Goal: Task Accomplishment & Management: Use online tool/utility

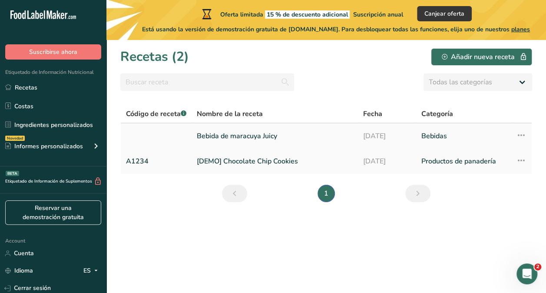
click at [250, 133] on link "Bebida de maracuya Juicy" at bounding box center [275, 136] width 156 height 18
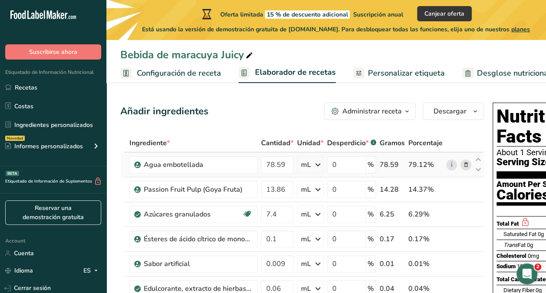
click at [464, 162] on icon at bounding box center [466, 164] width 6 height 9
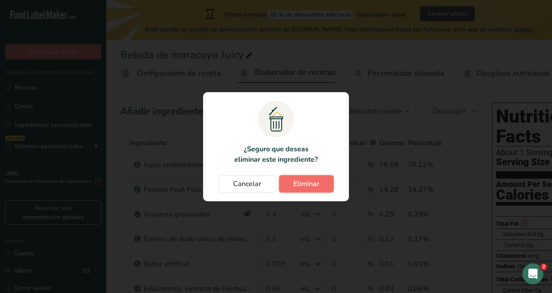
click at [319, 184] on button "Eliminar" at bounding box center [306, 183] width 55 height 17
type input "13.86"
type input "7.4"
type input "0.1"
type input "0.009"
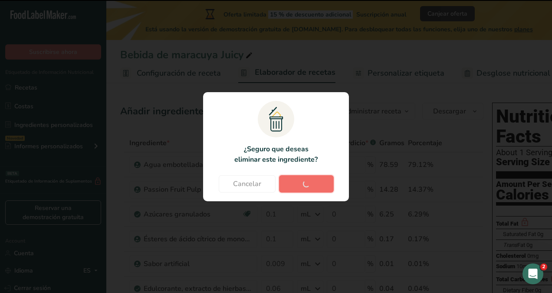
type input "0.06"
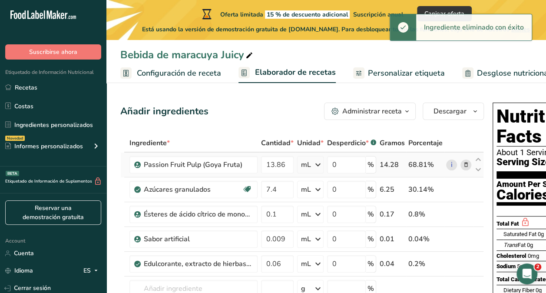
click at [464, 169] on span at bounding box center [466, 164] width 10 height 10
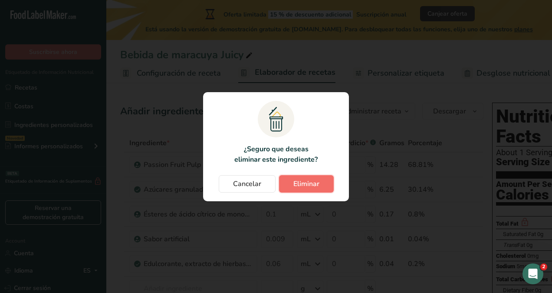
click at [310, 180] on span "Eliminar" at bounding box center [307, 183] width 26 height 10
type input "7.4"
type input "0.1"
type input "0.009"
type input "0.06"
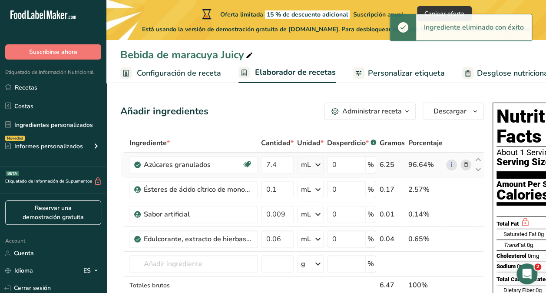
click at [466, 165] on icon at bounding box center [466, 164] width 6 height 9
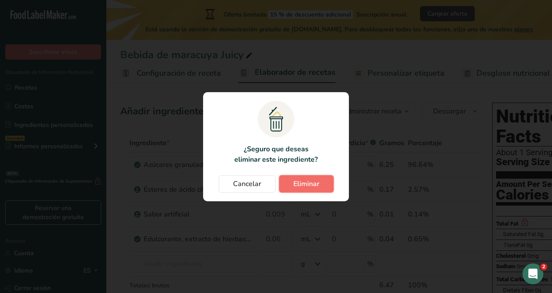
click at [310, 179] on span "Eliminar" at bounding box center [307, 183] width 26 height 10
type input "0.1"
type input "0.009"
type input "0.06"
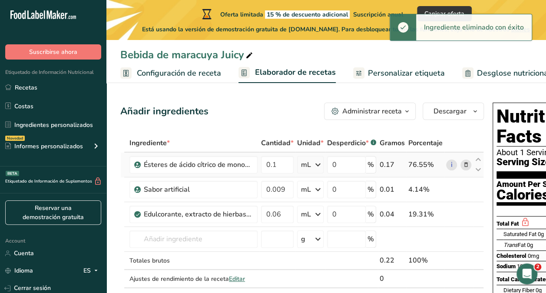
click at [466, 166] on icon at bounding box center [466, 164] width 6 height 9
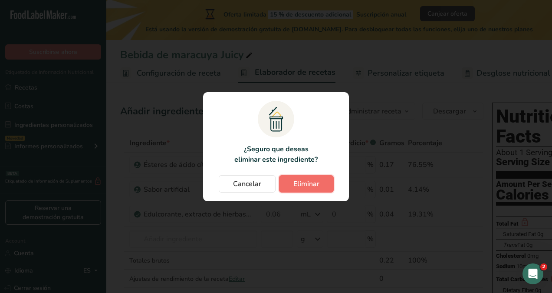
click at [307, 176] on button "Eliminar" at bounding box center [306, 183] width 55 height 17
type input "0.009"
type input "0.06"
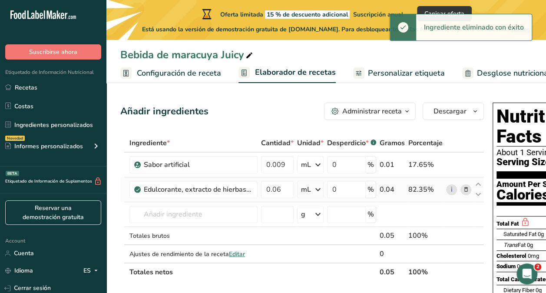
click at [466, 193] on icon at bounding box center [466, 189] width 6 height 9
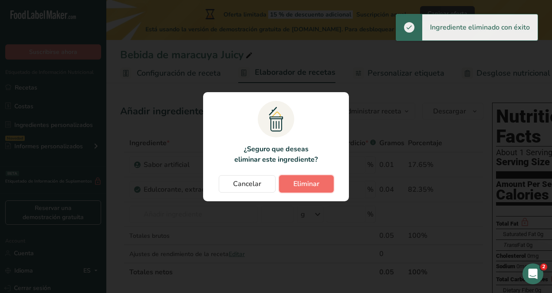
click at [307, 180] on span "Eliminar" at bounding box center [307, 183] width 26 height 10
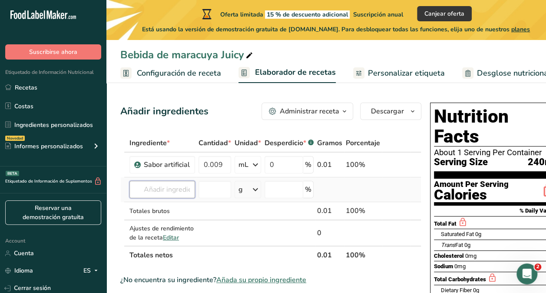
click at [132, 186] on input "text" at bounding box center [162, 189] width 66 height 17
click at [382, 187] on td at bounding box center [396, 189] width 29 height 25
drag, startPoint x: 382, startPoint y: 187, endPoint x: 345, endPoint y: 189, distance: 36.5
click at [345, 189] on td at bounding box center [363, 189] width 38 height 25
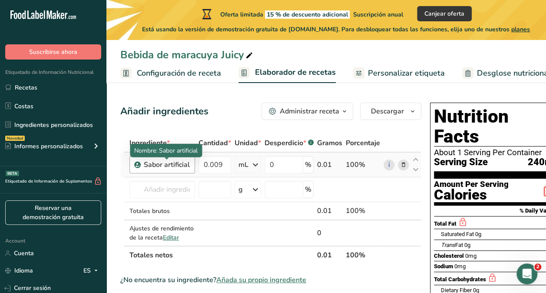
click at [164, 166] on div "Sabor artificial" at bounding box center [167, 164] width 46 height 10
drag, startPoint x: 188, startPoint y: 163, endPoint x: 80, endPoint y: 159, distance: 107.4
click at [80, 159] on div ".a-20{fill:#fff;} Suscribirse ahora Etiquetado de Información Nutricional Recet…" at bounding box center [273, 261] width 546 height 523
drag, startPoint x: 80, startPoint y: 159, endPoint x: 184, endPoint y: 165, distance: 103.9
click at [184, 165] on div "Sabor artificial" at bounding box center [167, 164] width 46 height 10
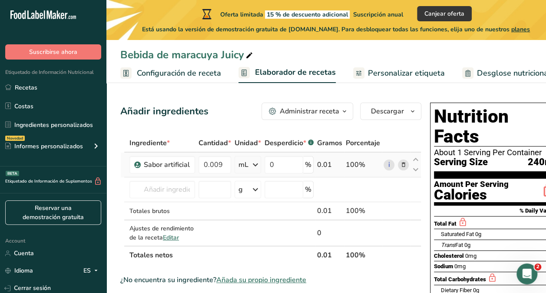
click at [402, 161] on icon at bounding box center [403, 164] width 6 height 9
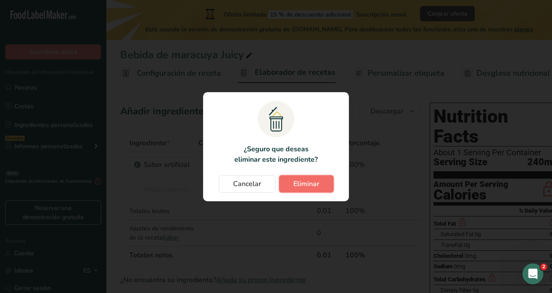
click at [313, 190] on button "Eliminar" at bounding box center [306, 183] width 55 height 17
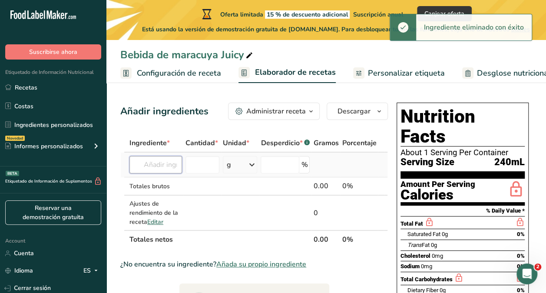
click at [165, 167] on input "text" at bounding box center [155, 164] width 53 height 17
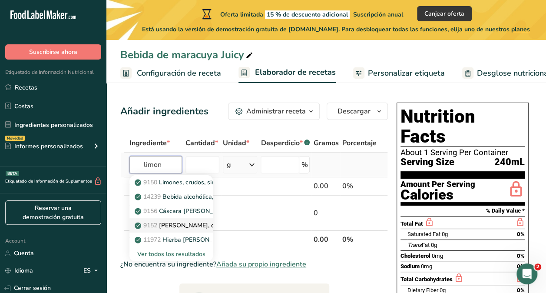
type input "limon"
click at [202, 226] on p "9152 [PERSON_NAME], crudo" at bounding box center [181, 225] width 90 height 9
type input "Lemon juice, raw"
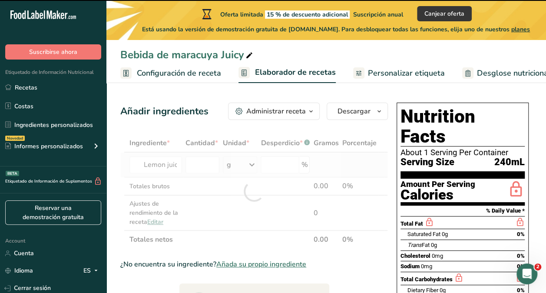
type input "0"
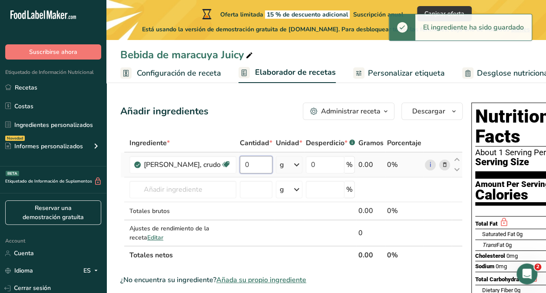
click at [249, 168] on input "0" at bounding box center [256, 164] width 33 height 17
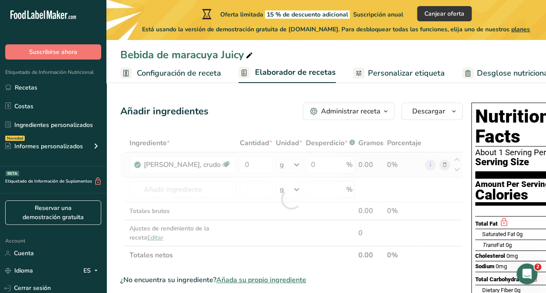
click at [284, 169] on div "Ingrediente * Cantidad * Unidad * Desperdicio * .a-a{fill:#347362;}.b-a{fill:#f…" at bounding box center [291, 199] width 342 height 130
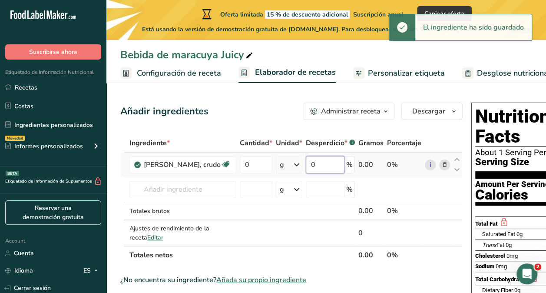
click at [311, 168] on input "0" at bounding box center [325, 164] width 39 height 17
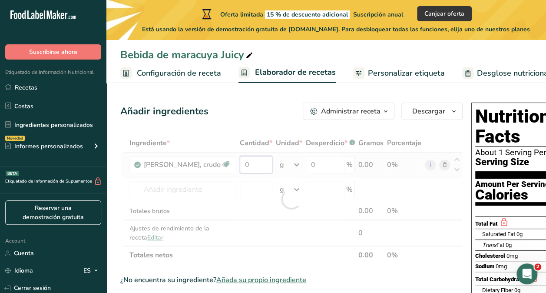
click at [245, 167] on div "Ingrediente * Cantidad * Unidad * Desperdicio * .a-a{fill:#347362;}.b-a{fill:#f…" at bounding box center [291, 199] width 342 height 130
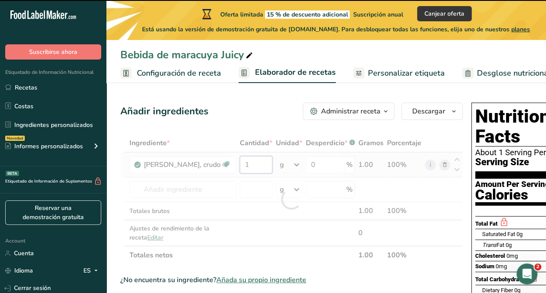
type input "0"
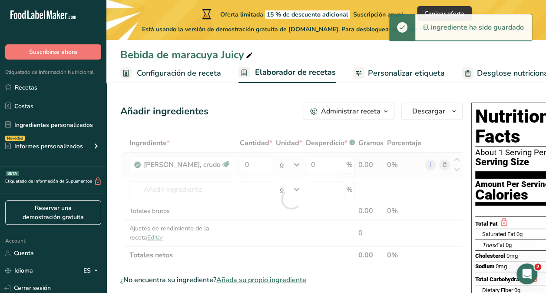
click at [280, 169] on div "Ingrediente * Cantidad * Unidad * Desperdicio * .a-a{fill:#347362;}.b-a{fill:#f…" at bounding box center [291, 199] width 342 height 130
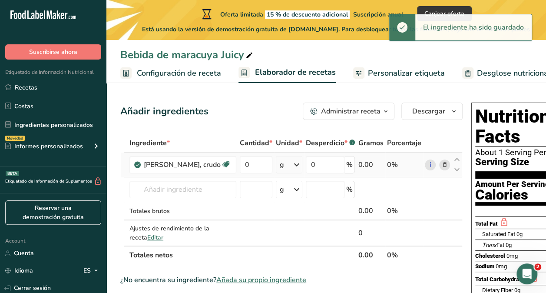
click at [291, 169] on icon at bounding box center [296, 165] width 10 height 16
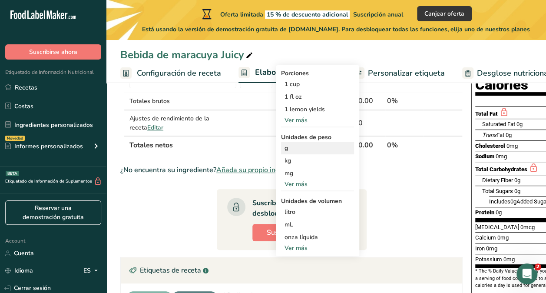
scroll to position [110, 0]
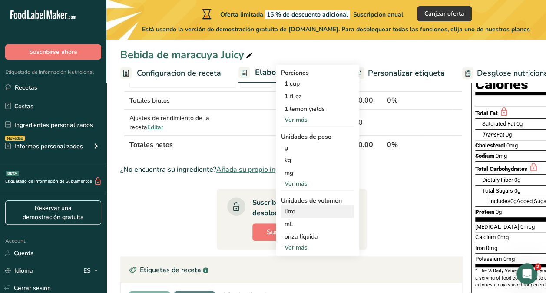
click at [301, 209] on div "litro" at bounding box center [317, 211] width 66 height 9
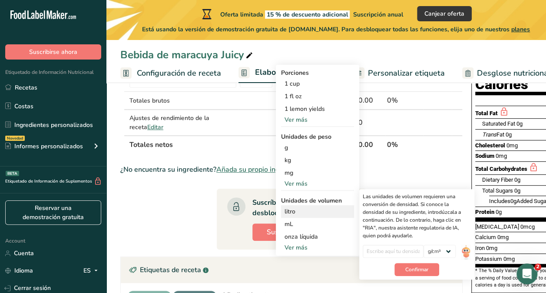
click at [307, 208] on div "litro" at bounding box center [317, 211] width 66 height 9
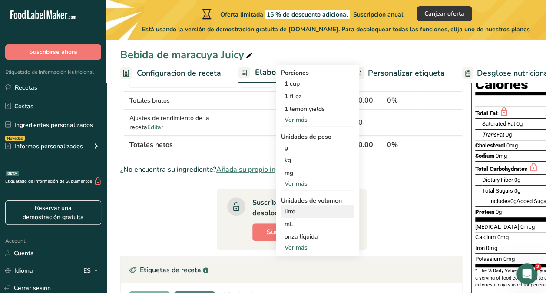
click at [284, 210] on div "litro" at bounding box center [317, 211] width 66 height 9
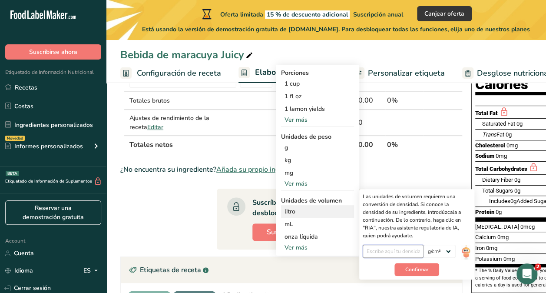
click at [389, 254] on input "number" at bounding box center [393, 251] width 61 height 13
click at [372, 248] on input "number" at bounding box center [393, 251] width 61 height 13
type input "1"
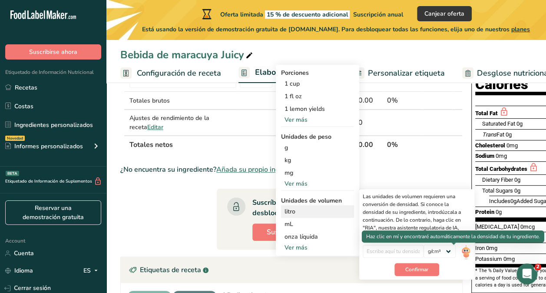
click at [461, 252] on img at bounding box center [466, 252] width 10 height 15
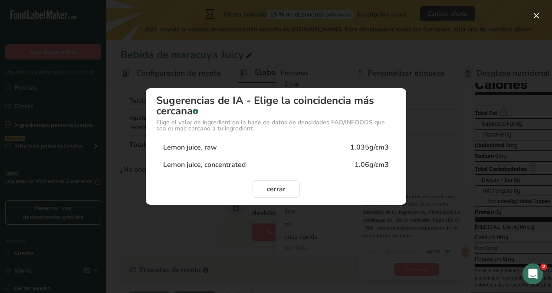
click at [297, 153] on div "Lemon juice, raw 1.035g/cm3" at bounding box center [276, 147] width 240 height 17
type input "1.035"
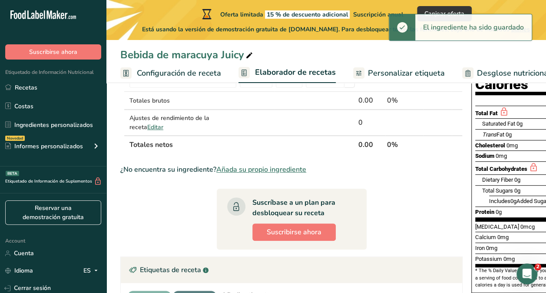
scroll to position [0, 0]
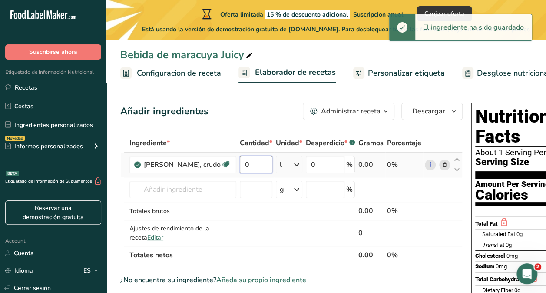
click at [240, 168] on input "0" at bounding box center [256, 164] width 33 height 17
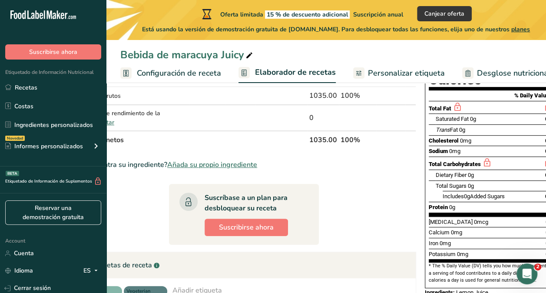
scroll to position [116, 0]
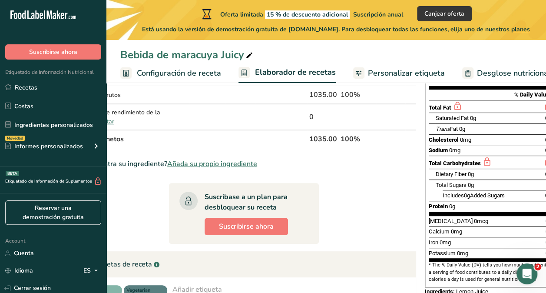
type input "1"
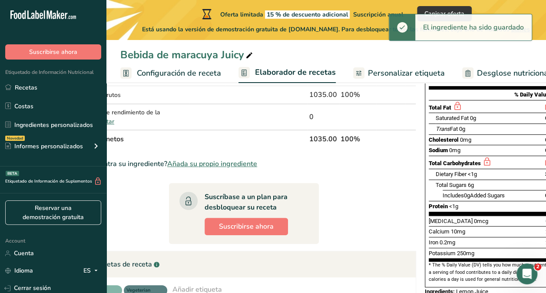
drag, startPoint x: 480, startPoint y: 273, endPoint x: 477, endPoint y: 175, distance: 98.6
click at [477, 175] on div "Nutrition Facts About 4 Servings Per Container Serving Size 240mL Amount Per Se…" at bounding box center [490, 141] width 139 height 316
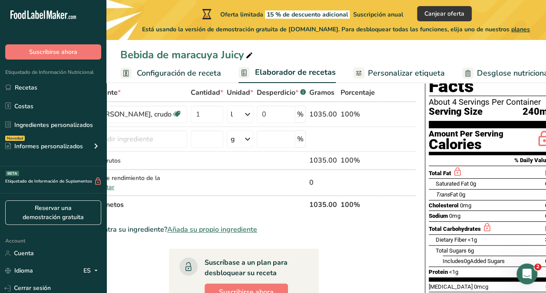
scroll to position [42, 0]
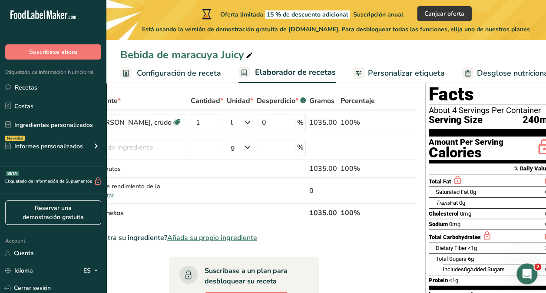
click at [477, 186] on div "Saturated Fat 0g 0%" at bounding box center [494, 191] width 117 height 11
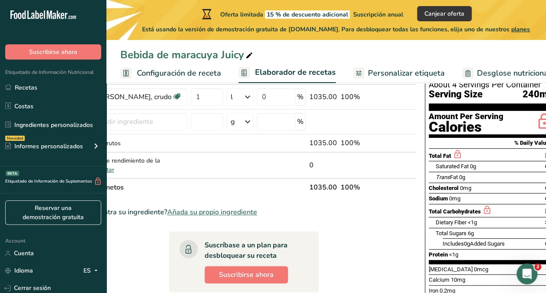
scroll to position [77, 0]
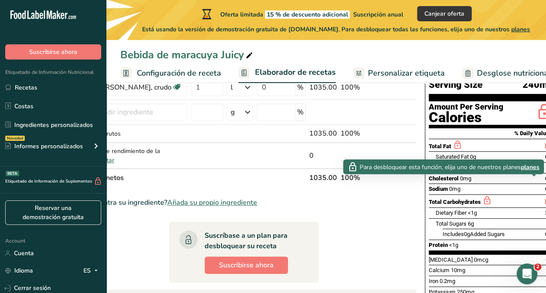
click at [543, 195] on icon at bounding box center [548, 200] width 10 height 11
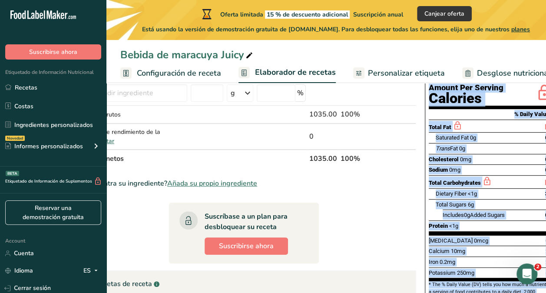
scroll to position [254, 0]
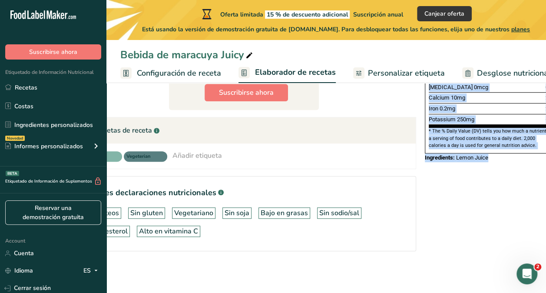
drag, startPoint x: 413, startPoint y: 92, endPoint x: 491, endPoint y: 137, distance: 89.9
click at [491, 137] on section "Añadir ingredientes Administrar receta Eliminar receta Duplicar receta Escalar …" at bounding box center [277, 63] width 440 height 457
copy div "Nutrition Facts About 4 Servings Per Container Serving Size 240mL Amount Per Se…"
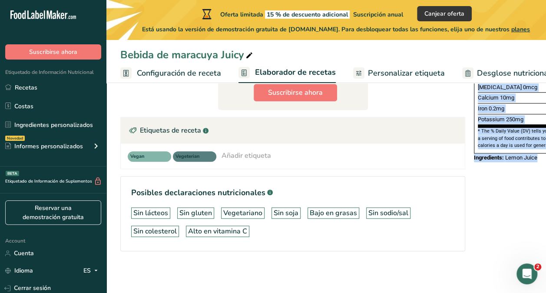
scroll to position [0, 0]
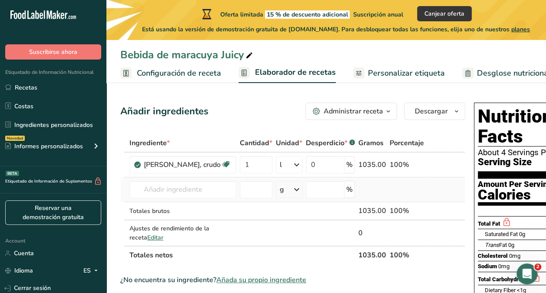
click at [408, 184] on td at bounding box center [407, 189] width 38 height 25
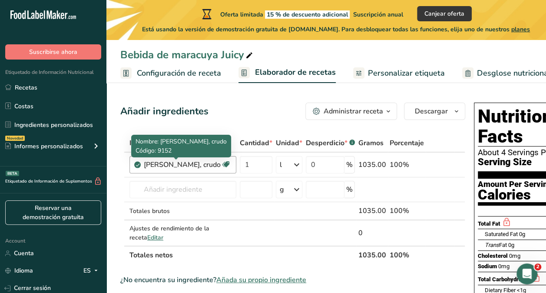
click at [205, 164] on div "[PERSON_NAME], crudo" at bounding box center [182, 164] width 77 height 10
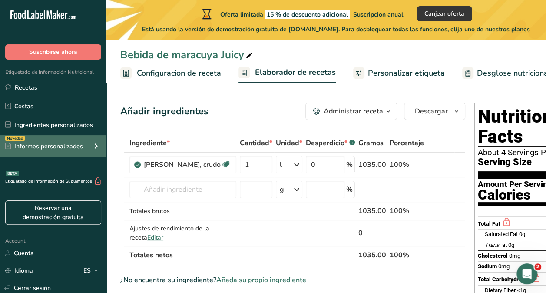
drag, startPoint x: 205, startPoint y: 164, endPoint x: 106, endPoint y: 155, distance: 99.8
click at [106, 155] on div ".a-20{fill:#fff;} Suscribirse ahora Etiquetado de Información Nutricional Recet…" at bounding box center [273, 271] width 546 height 542
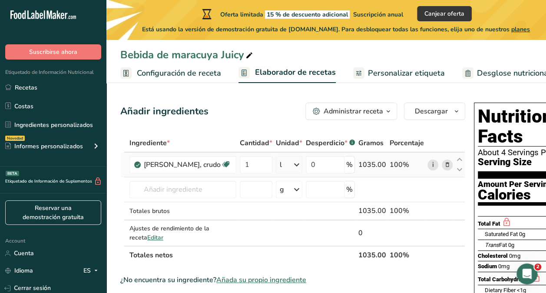
click at [427, 166] on link "i" at bounding box center [432, 164] width 11 height 11
click at [444, 165] on icon at bounding box center [447, 164] width 6 height 9
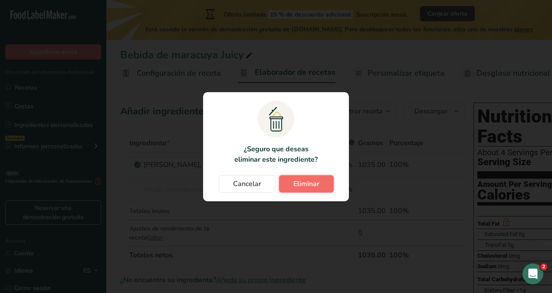
click at [315, 185] on span "Eliminar" at bounding box center [307, 183] width 26 height 10
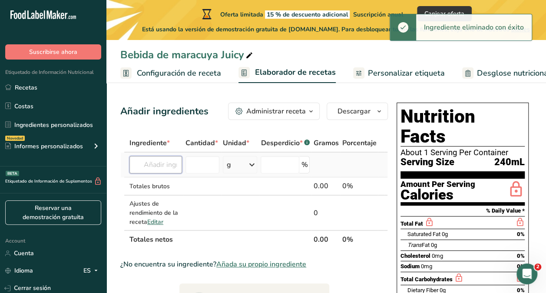
click at [152, 162] on input "text" at bounding box center [155, 164] width 53 height 17
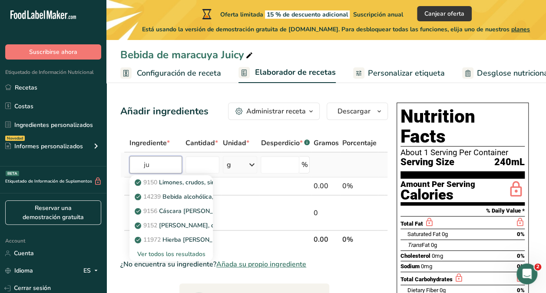
type input "j"
type input "mandarina"
click at [163, 193] on p "9221 Jugo de mandarina, crudo" at bounding box center [183, 196] width 94 height 9
type input "Tangerine juice, raw"
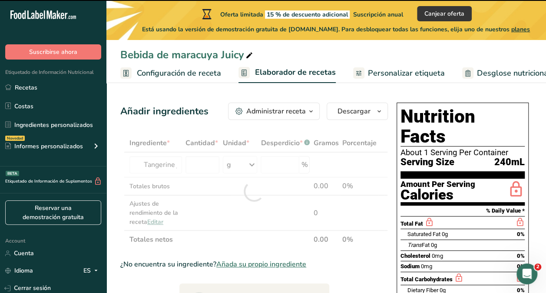
type input "0"
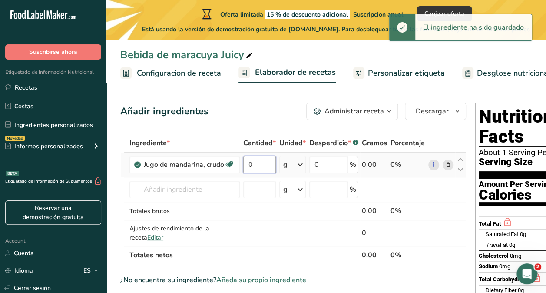
click at [249, 163] on input "0" at bounding box center [259, 164] width 33 height 17
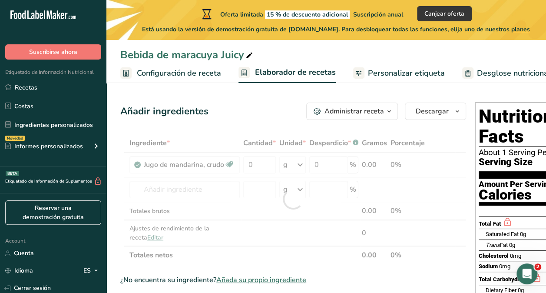
click at [296, 171] on div "Ingrediente * Cantidad * Unidad * Desperdicio * .a-a{fill:#347362;}.b-a{fill:#f…" at bounding box center [293, 199] width 346 height 130
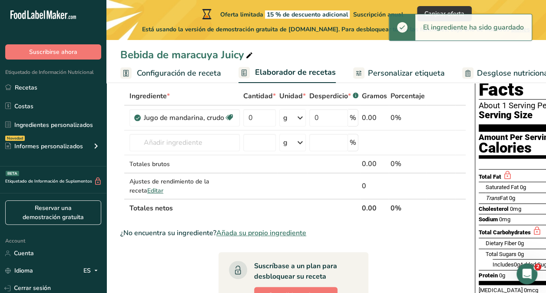
scroll to position [46, 0]
click at [262, 125] on input "0" at bounding box center [259, 117] width 33 height 17
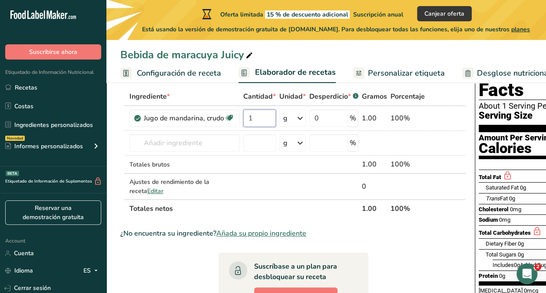
type input "1"
click at [295, 120] on div "Ingrediente * Cantidad * Unidad * Desperdicio * .a-a{fill:#347362;}.b-a{fill:#f…" at bounding box center [293, 152] width 346 height 130
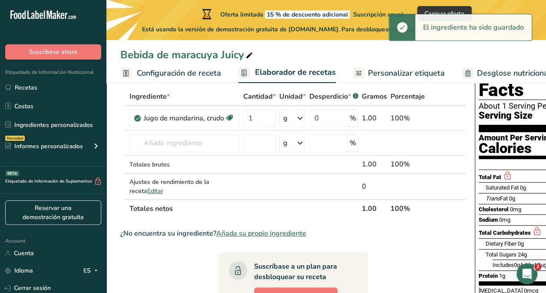
click at [295, 120] on icon at bounding box center [300, 118] width 10 height 16
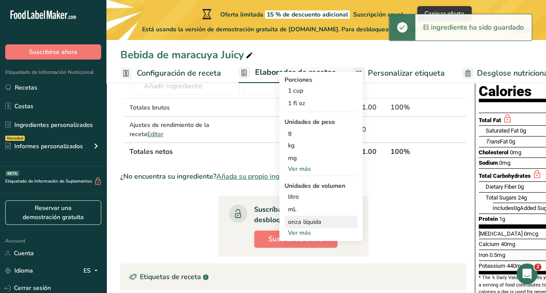
scroll to position [104, 0]
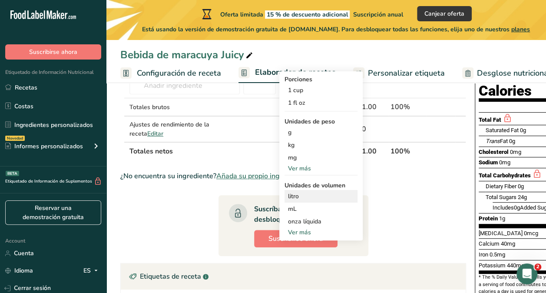
click at [320, 198] on div "litro" at bounding box center [321, 196] width 66 height 9
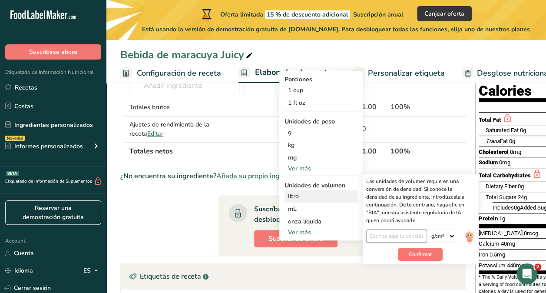
click at [413, 235] on input "number" at bounding box center [396, 235] width 61 height 13
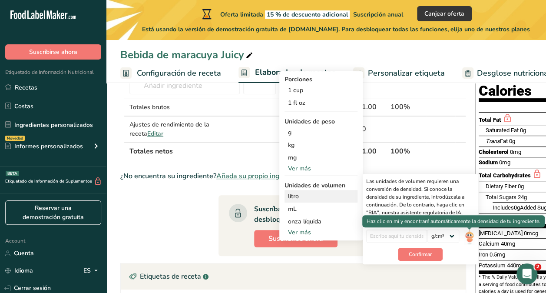
click at [467, 241] on img at bounding box center [469, 236] width 10 height 15
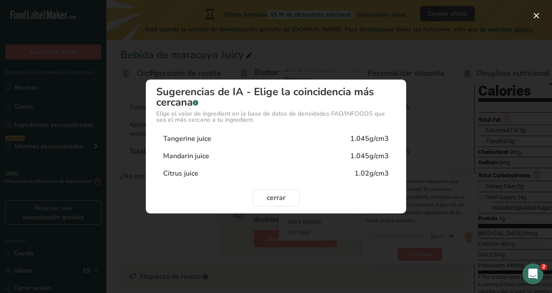
click at [195, 138] on div "Tangerine juice" at bounding box center [187, 138] width 48 height 10
type input "1.045"
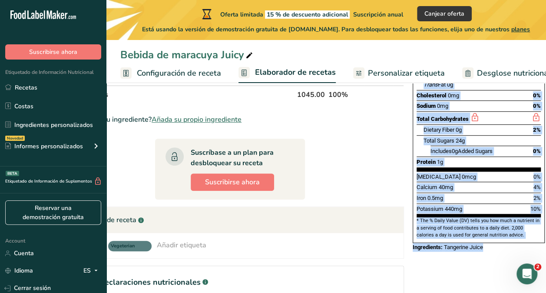
scroll to position [254, 0]
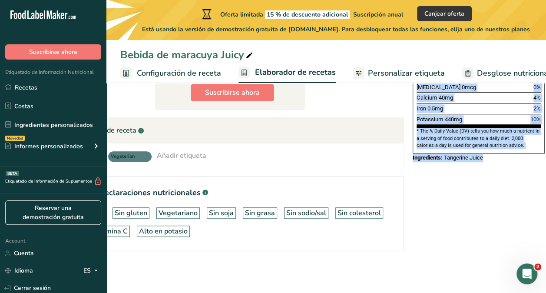
drag, startPoint x: 411, startPoint y: 91, endPoint x: 489, endPoint y: 139, distance: 91.2
click at [481, 139] on section "Añadir ingredientes Administrar receta Eliminar receta Duplicar receta Escalar …" at bounding box center [262, 63] width 440 height 457
copy div "Nutrition Facts About 4 Servings Per Container Serving Size 240mL Amount Per Se…"
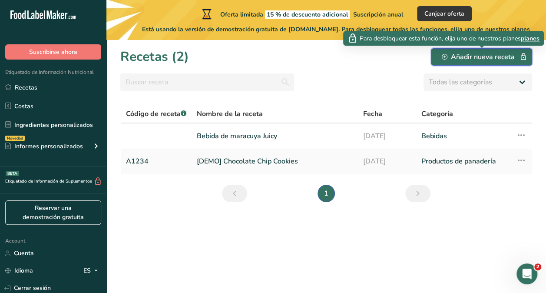
click at [512, 56] on div "Añadir nueva receta" at bounding box center [481, 57] width 79 height 10
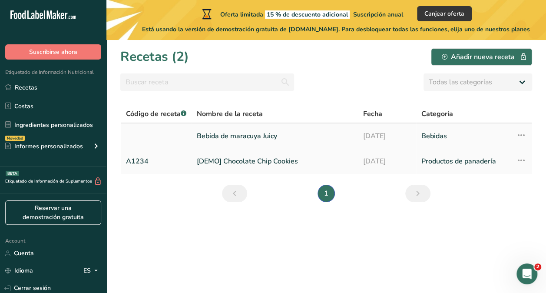
click at [275, 135] on link "Bebida de maracuya Juicy" at bounding box center [275, 136] width 156 height 18
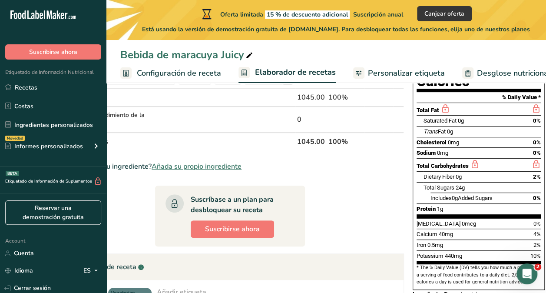
scroll to position [114, 0]
drag, startPoint x: 418, startPoint y: 205, endPoint x: 510, endPoint y: 274, distance: 115.0
click at [510, 274] on div "Nutrition Facts About 4 Servings Per Container Serving Size 240mL Amount Per Se…" at bounding box center [478, 143] width 139 height 316
